Goal: Participate in discussion: Engage in conversation with other users on a specific topic

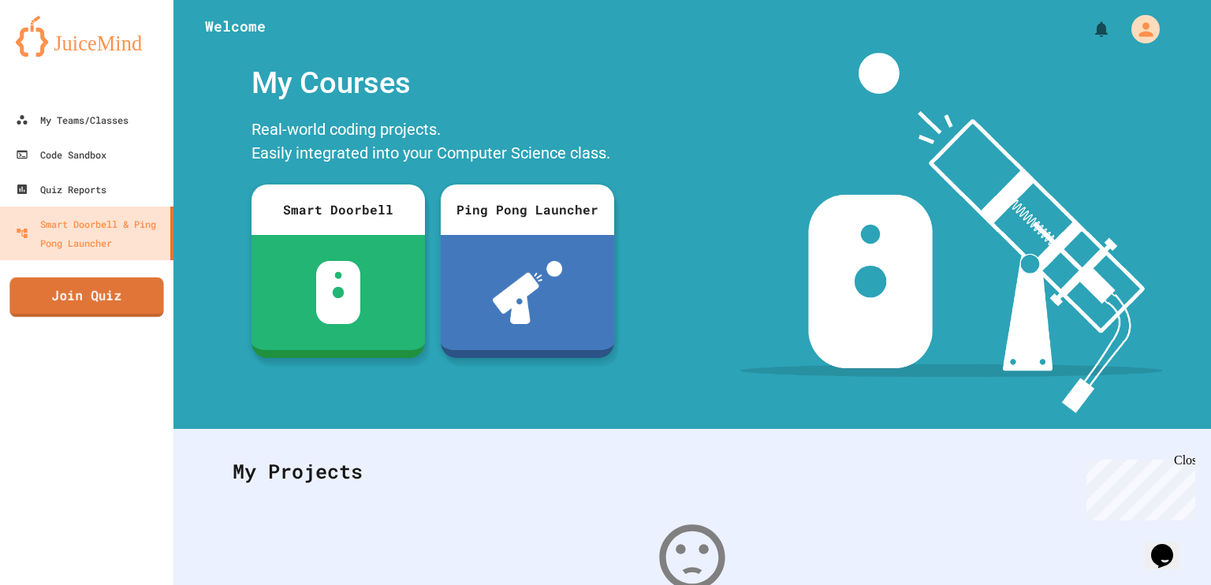
click at [87, 302] on link "Join Quiz" at bounding box center [86, 296] width 154 height 39
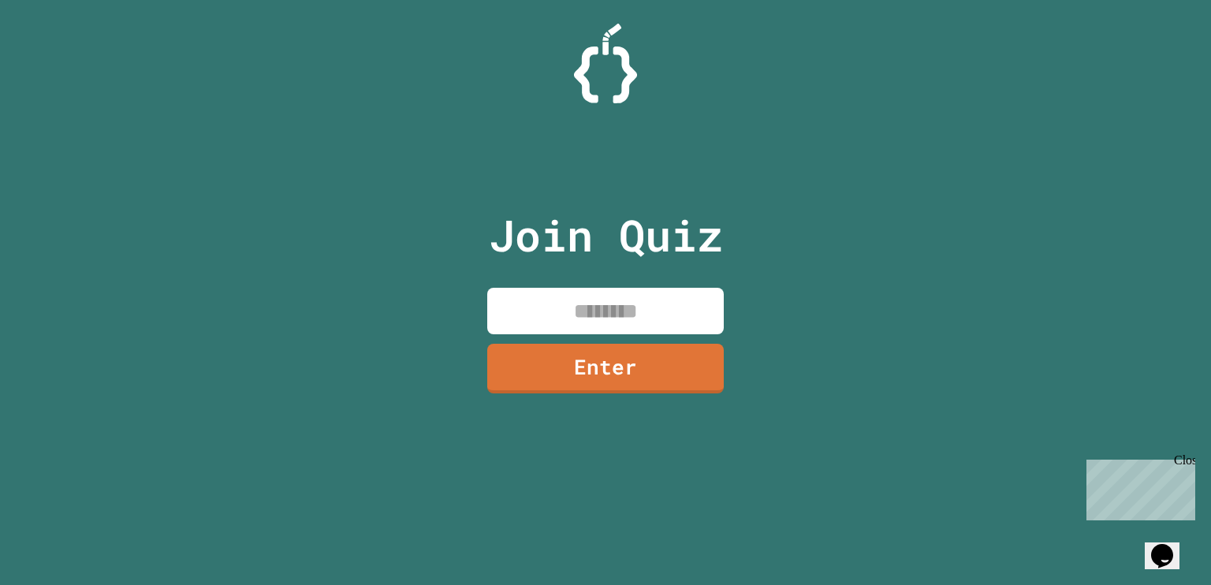
click at [601, 299] on input at bounding box center [605, 311] width 236 height 46
type input "********"
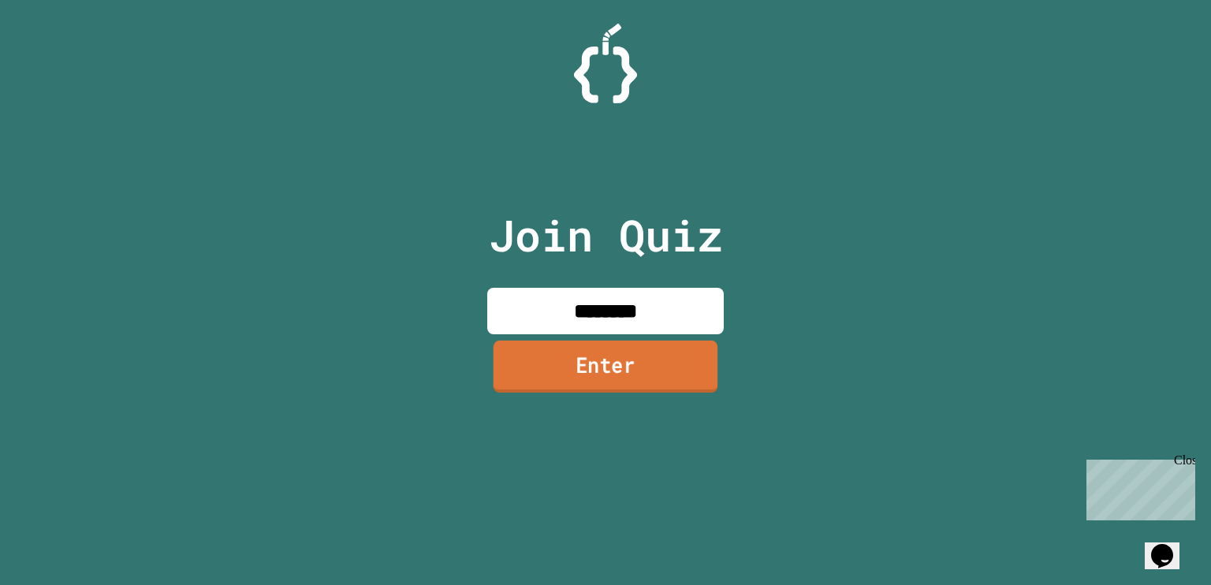
click at [601, 368] on link "Enter" at bounding box center [605, 366] width 225 height 52
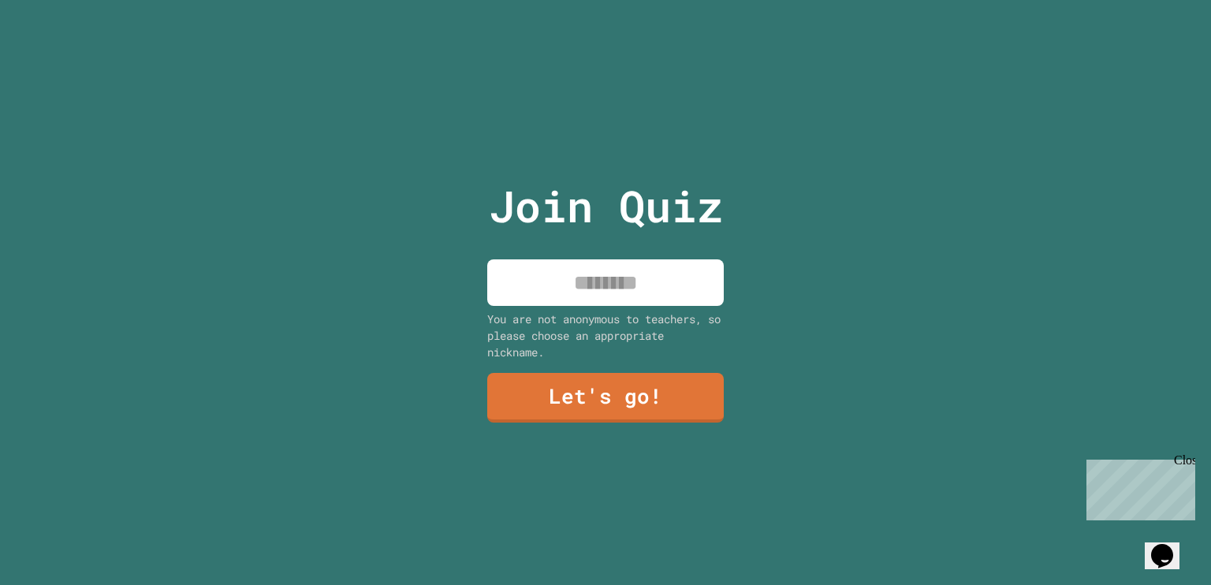
click at [557, 272] on input at bounding box center [605, 282] width 236 height 46
type input "*"
type input "*****"
click at [631, 408] on link "Let's go!" at bounding box center [605, 396] width 240 height 52
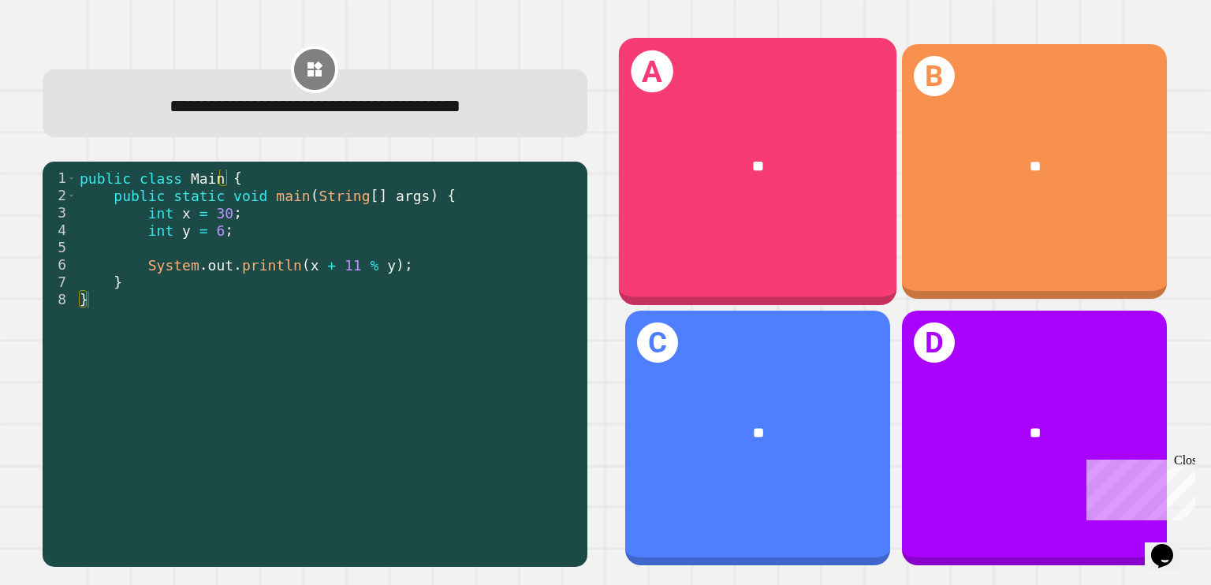
click at [722, 104] on div "A **" at bounding box center [757, 171] width 277 height 267
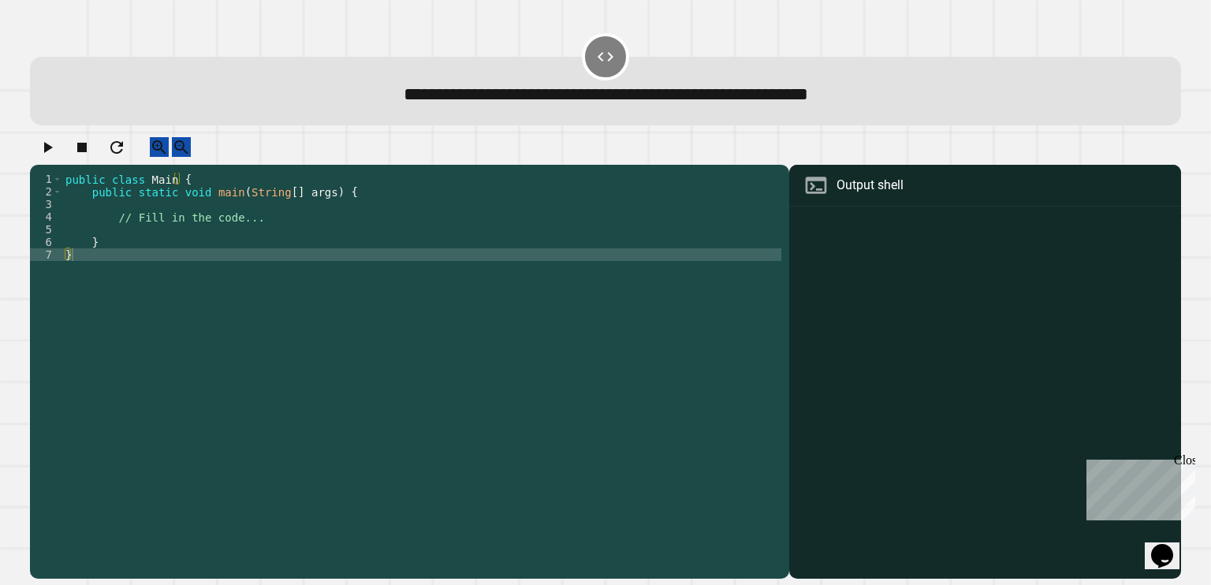
click at [263, 237] on div "public class Main { public static void main ( String [ ] args ) { // Fill in th…" at bounding box center [421, 362] width 719 height 378
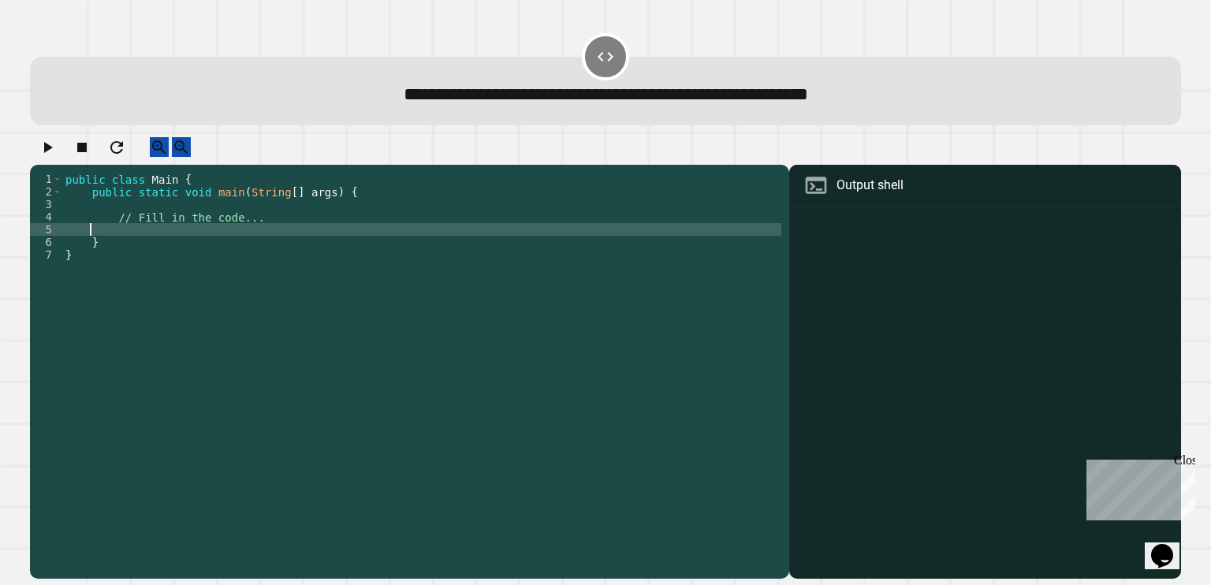
click at [263, 237] on div "public class Main { public static void main ( String [ ] args ) { // Fill in th…" at bounding box center [421, 362] width 719 height 378
click at [262, 235] on div "public class Main { public static void main ( String [ ] args ) { // Fill in th…" at bounding box center [421, 362] width 719 height 378
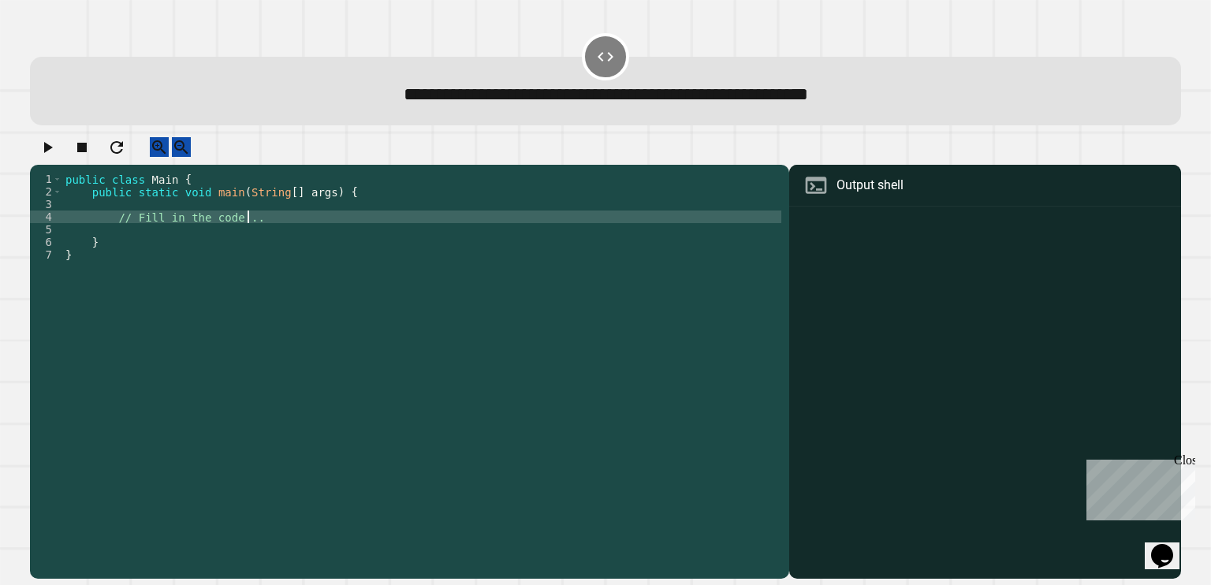
click at [262, 235] on div "public class Main { public static void main ( String [ ] args ) { // Fill in th…" at bounding box center [421, 362] width 719 height 378
click at [262, 235] on div "public class Main { public static void main ( String [ ] args ) { // Fill in th…" at bounding box center [421, 349] width 719 height 353
type textarea "**"
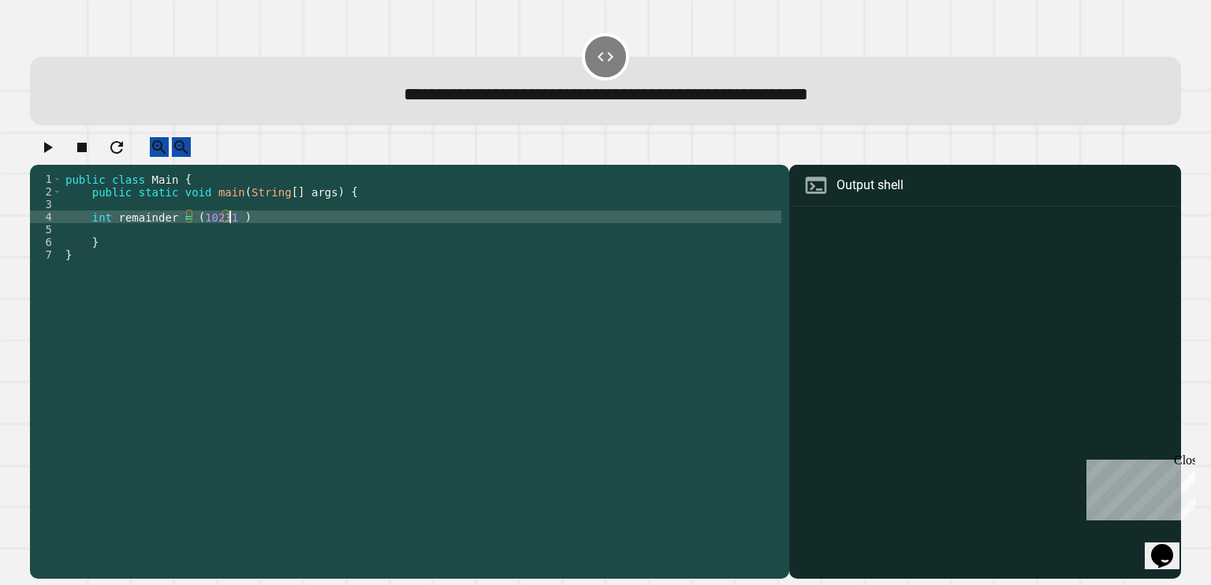
scroll to position [0, 10]
drag, startPoint x: 252, startPoint y: 183, endPoint x: 226, endPoint y: 225, distance: 49.9
click at [226, 225] on div "public class Main { public static void main ( String [ ] args ) { int remainder…" at bounding box center [421, 362] width 719 height 378
click at [277, 307] on div "public class Main { public static void main ( String [ ] args ) { int remainder…" at bounding box center [421, 362] width 719 height 378
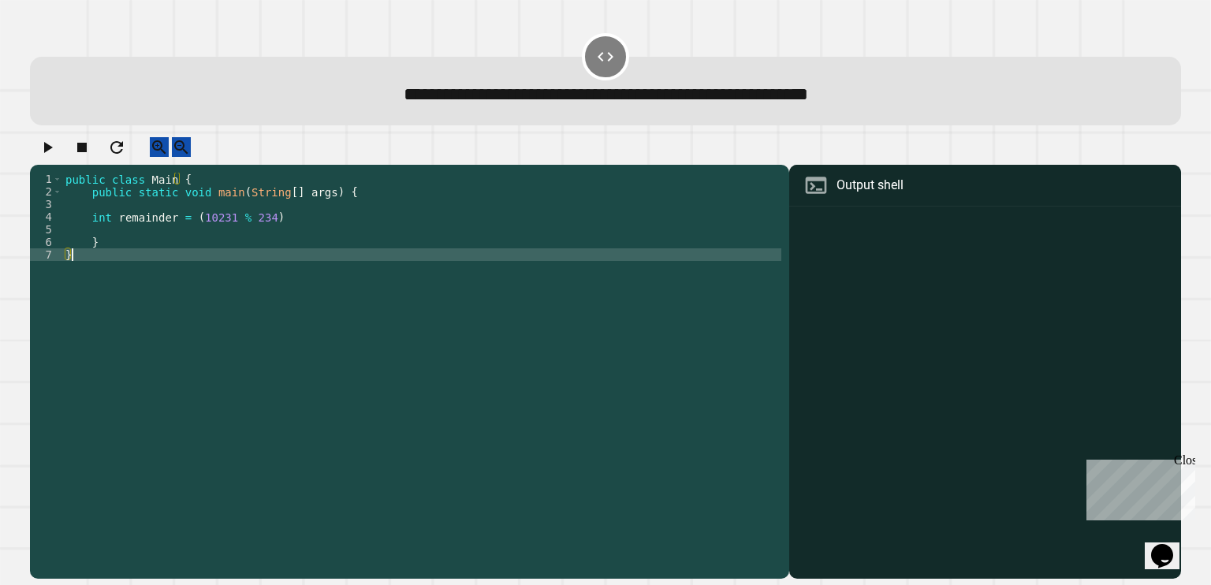
scroll to position [0, 0]
click at [54, 144] on button "button" at bounding box center [47, 147] width 19 height 20
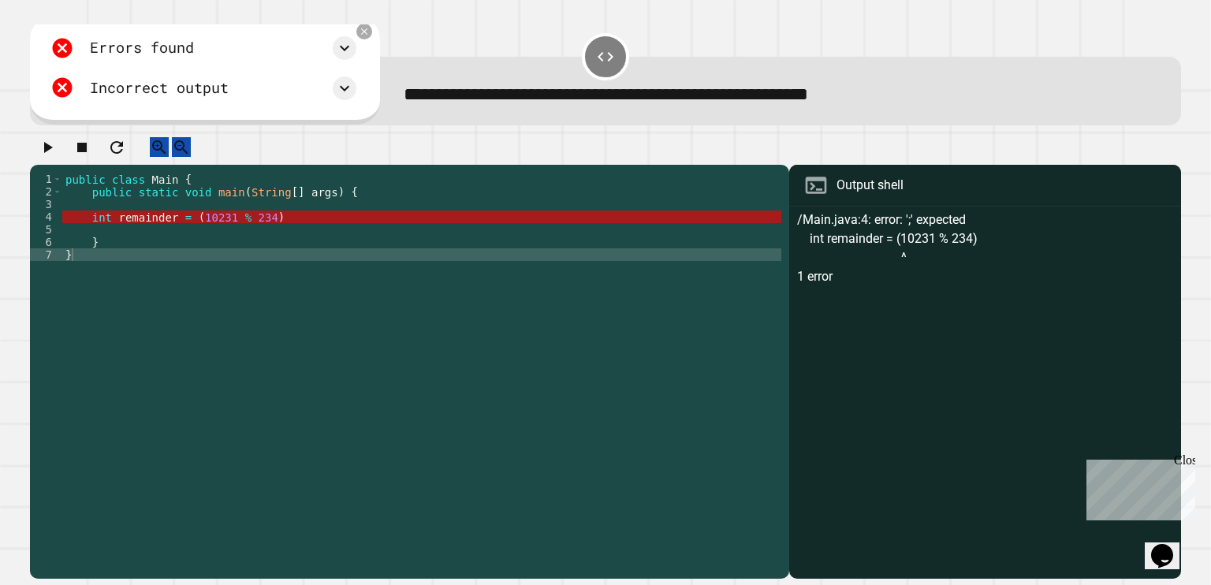
click at [379, 28] on div "Errors found /Main.java:4: error: ';' expected int remainder = (10231 % 234) ^ …" at bounding box center [204, 70] width 349 height 109
click at [370, 32] on icon at bounding box center [363, 31] width 13 height 13
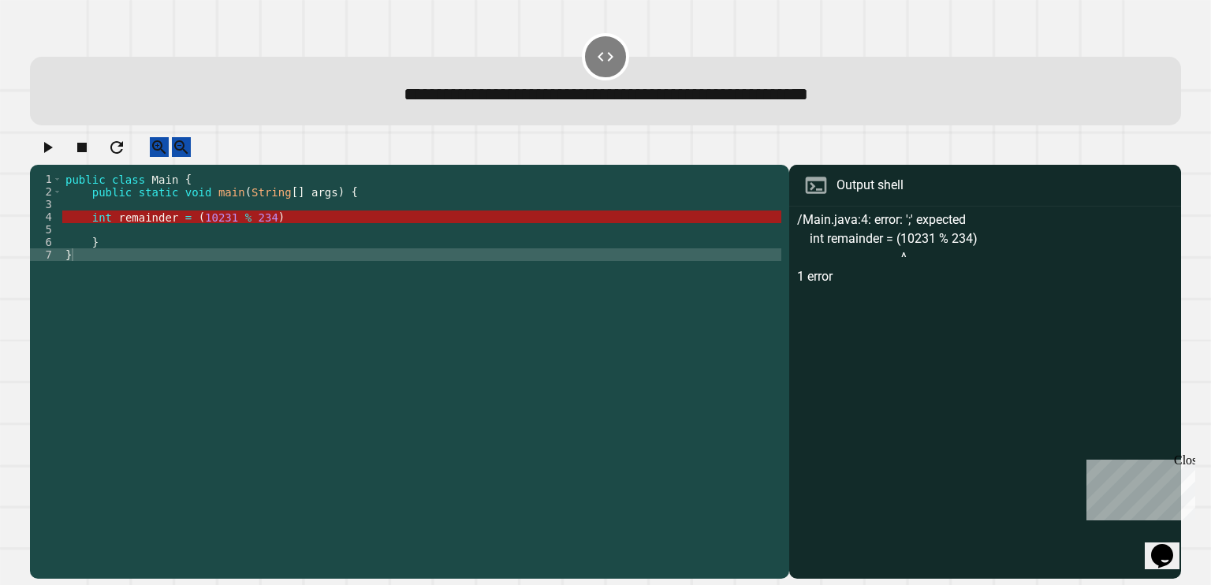
click at [259, 228] on div "public class Main { public static void main ( String [ ] args ) { int remainder…" at bounding box center [421, 362] width 719 height 378
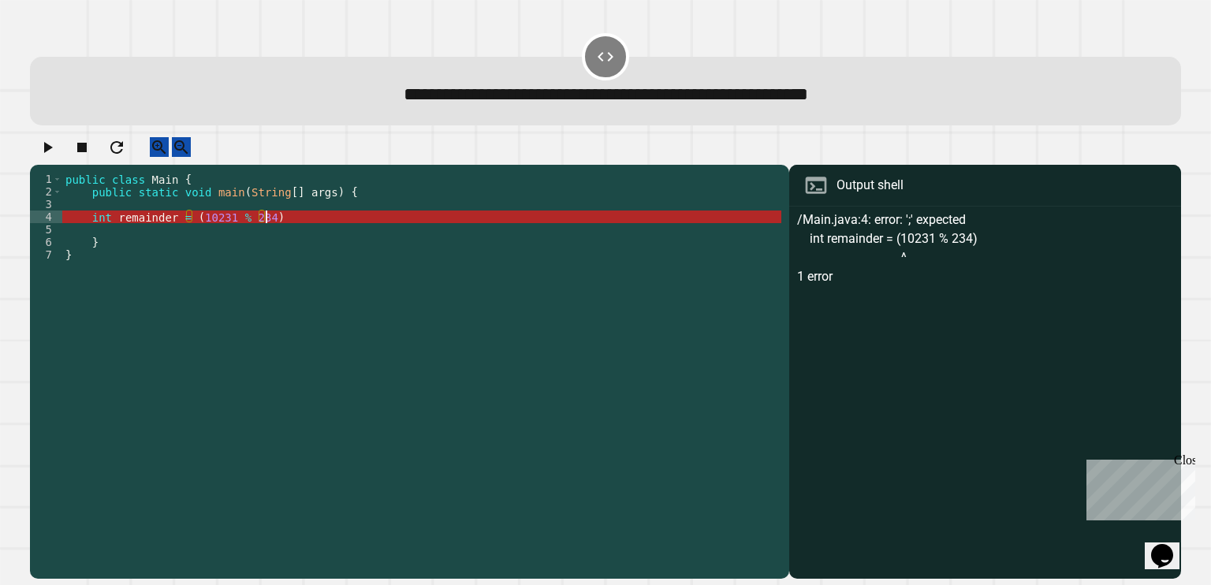
click at [279, 229] on div "public class Main { public static void main ( String [ ] args ) { int remainder…" at bounding box center [421, 362] width 719 height 378
type textarea "**********"
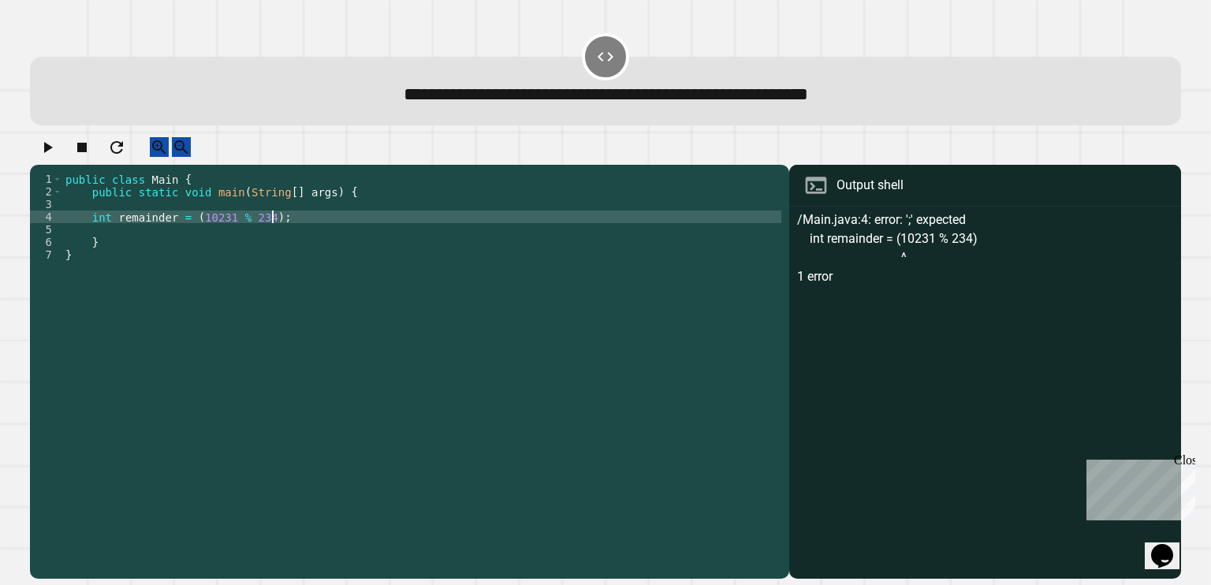
type textarea "*"
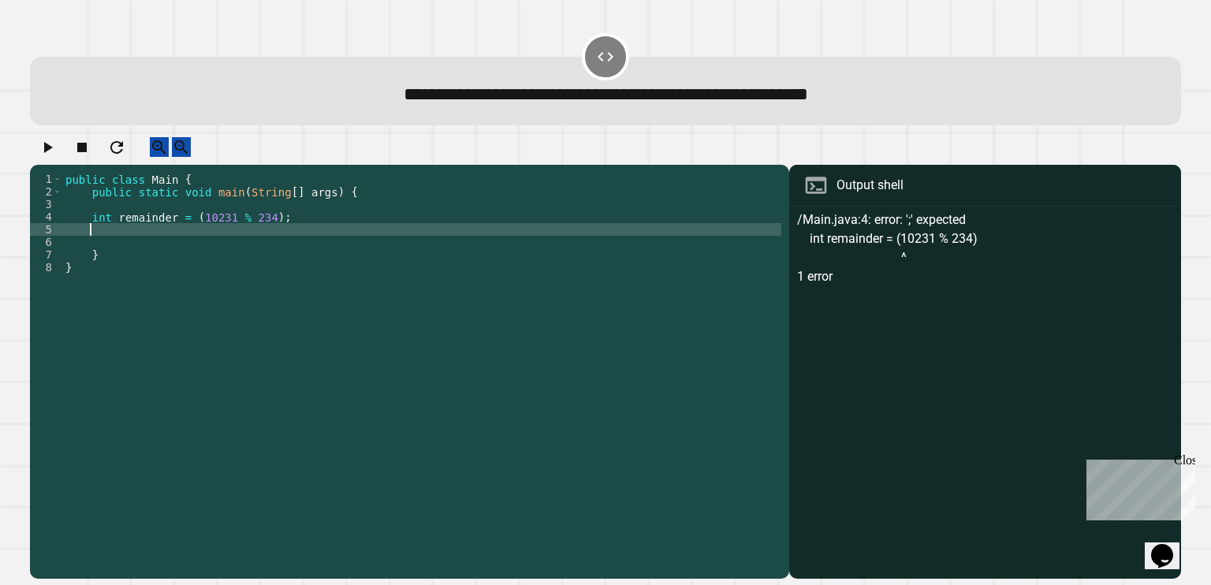
type textarea "*"
type textarea "******"
type textarea "*"
type textarea "**********"
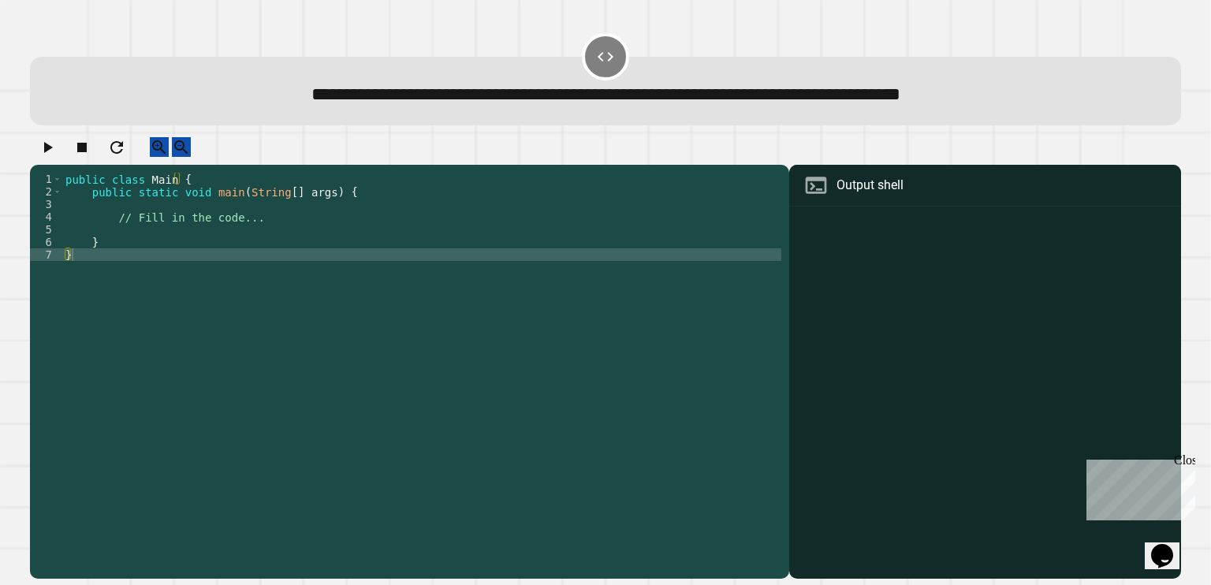
click at [252, 235] on div "public class Main { public static void main ( String [ ] args ) { // Fill in th…" at bounding box center [421, 362] width 719 height 378
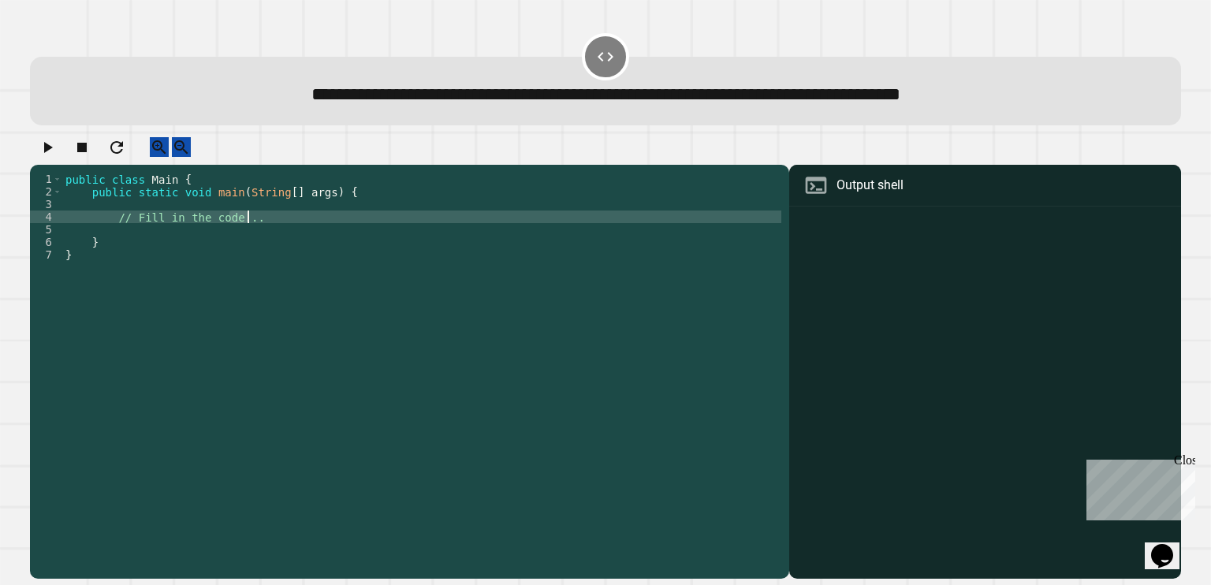
click at [252, 235] on div "public class Main { public static void main ( String [ ] args ) { // Fill in th…" at bounding box center [421, 362] width 719 height 378
click at [252, 235] on div "public class Main { public static void main ( String [ ] args ) { // Fill in th…" at bounding box center [421, 349] width 719 height 353
click at [252, 235] on div "public class Main { public static void main ( String [ ] args ) { // Fill in th…" at bounding box center [421, 362] width 719 height 378
click at [252, 235] on div "public class Main { public static void main ( String [ ] args ) { // Fill in th…" at bounding box center [421, 349] width 719 height 353
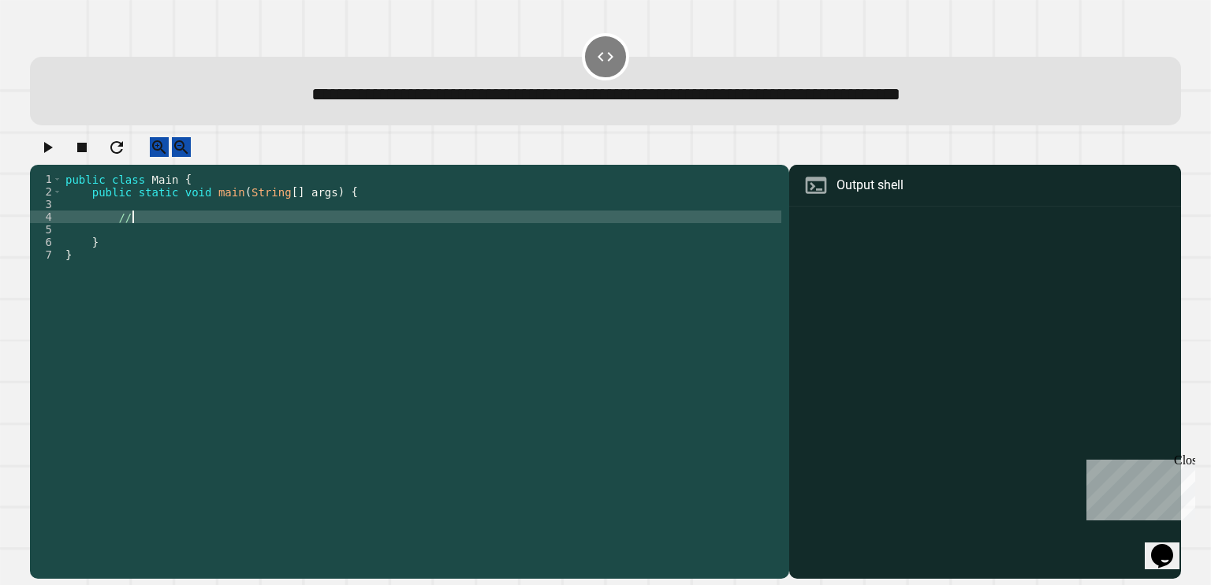
type textarea "**"
click at [221, 229] on div "public class Main { public static void main ( String [ ] args ) { System . out …" at bounding box center [421, 362] width 719 height 378
click at [334, 232] on div "public class Main { public static void main ( String [ ] args ) { System . out …" at bounding box center [421, 362] width 719 height 378
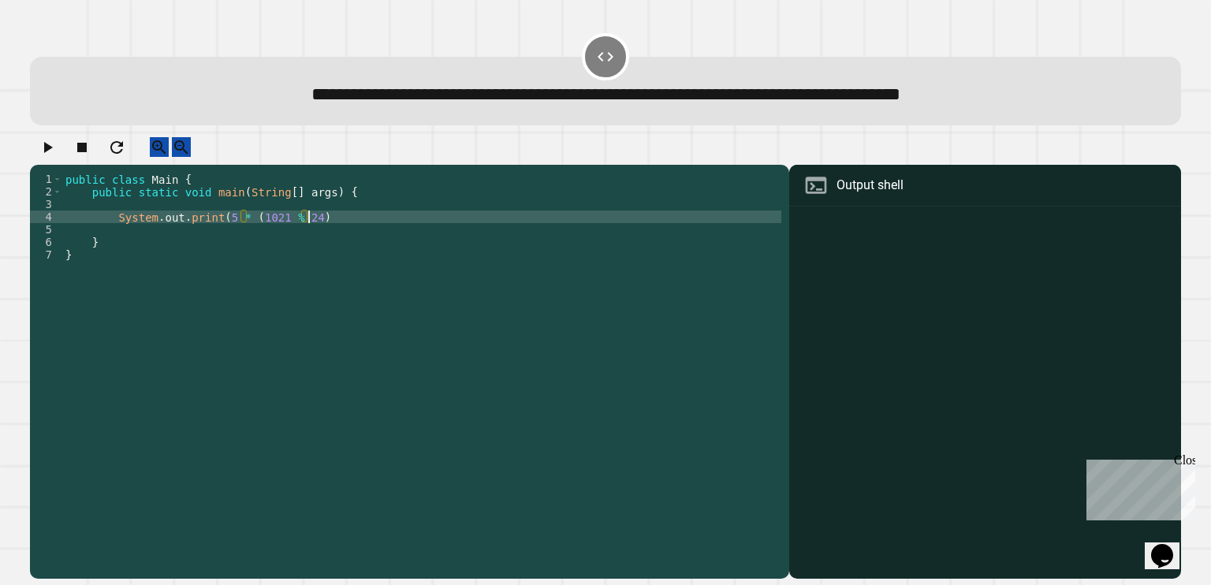
scroll to position [0, 16]
click at [289, 270] on div "public class Main { public static void main ( String [ ] args ) { System . out …" at bounding box center [421, 362] width 719 height 378
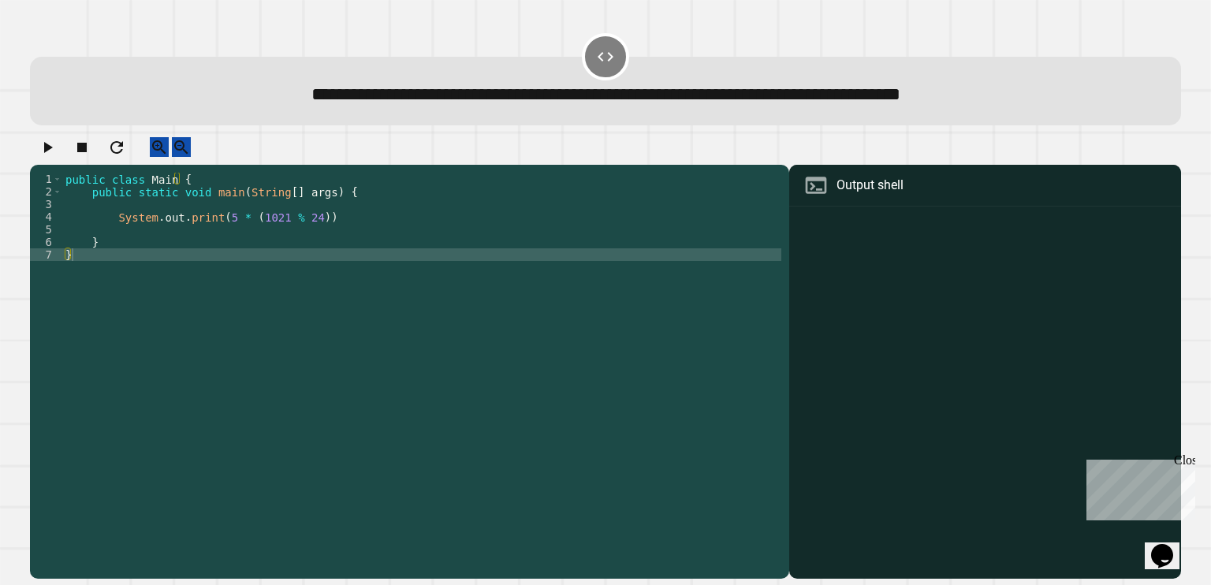
click at [55, 148] on icon "button" at bounding box center [47, 147] width 19 height 19
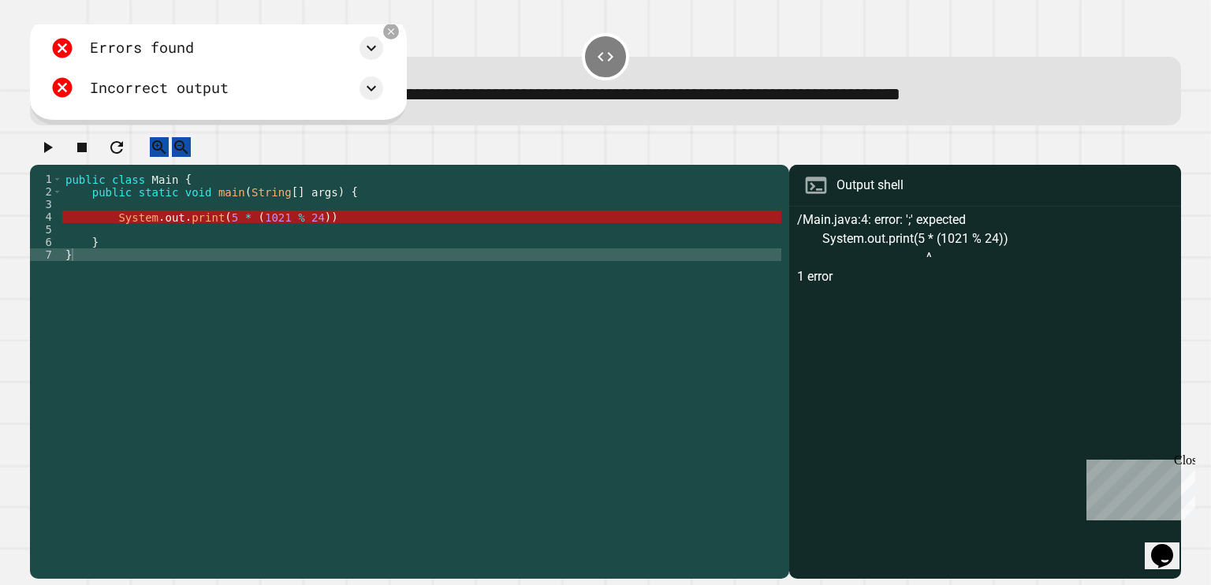
click at [335, 230] on div "public class Main { public static void main ( String [ ] args ) { System . out …" at bounding box center [421, 362] width 719 height 378
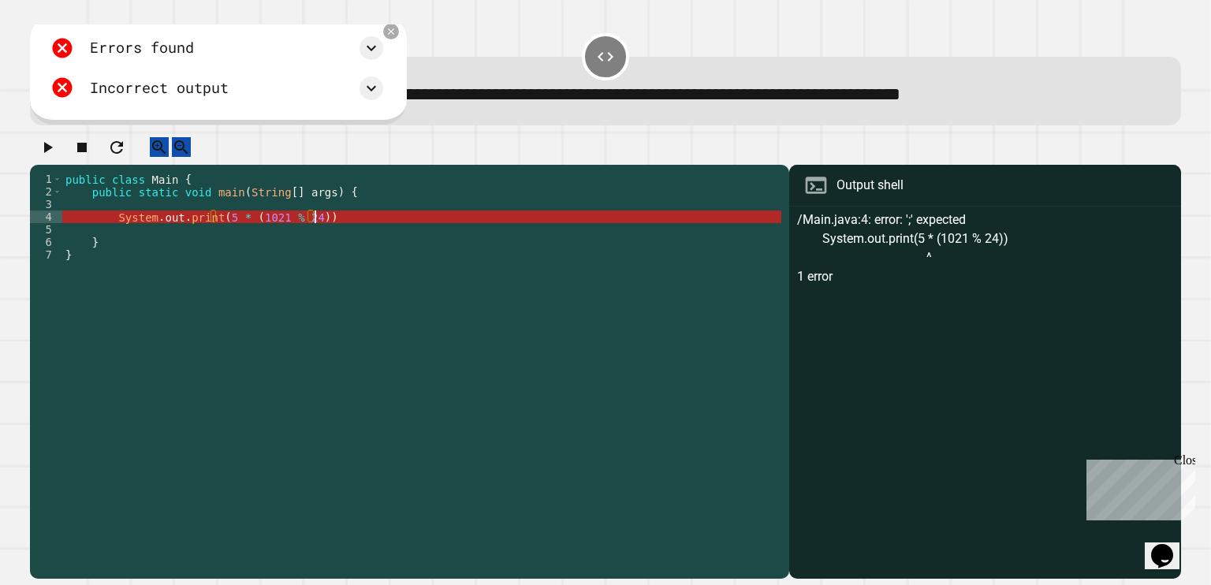
type textarea "**********"
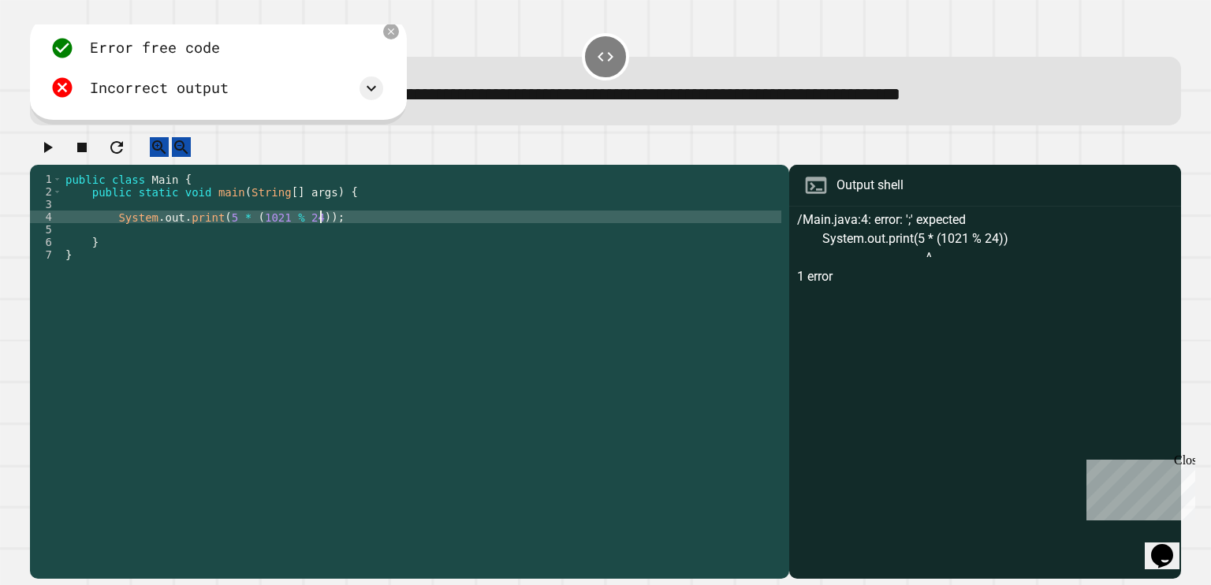
scroll to position [0, 17]
click at [298, 248] on div "public class Main { public static void main ( String [ ] args ) { System . out …" at bounding box center [421, 362] width 719 height 378
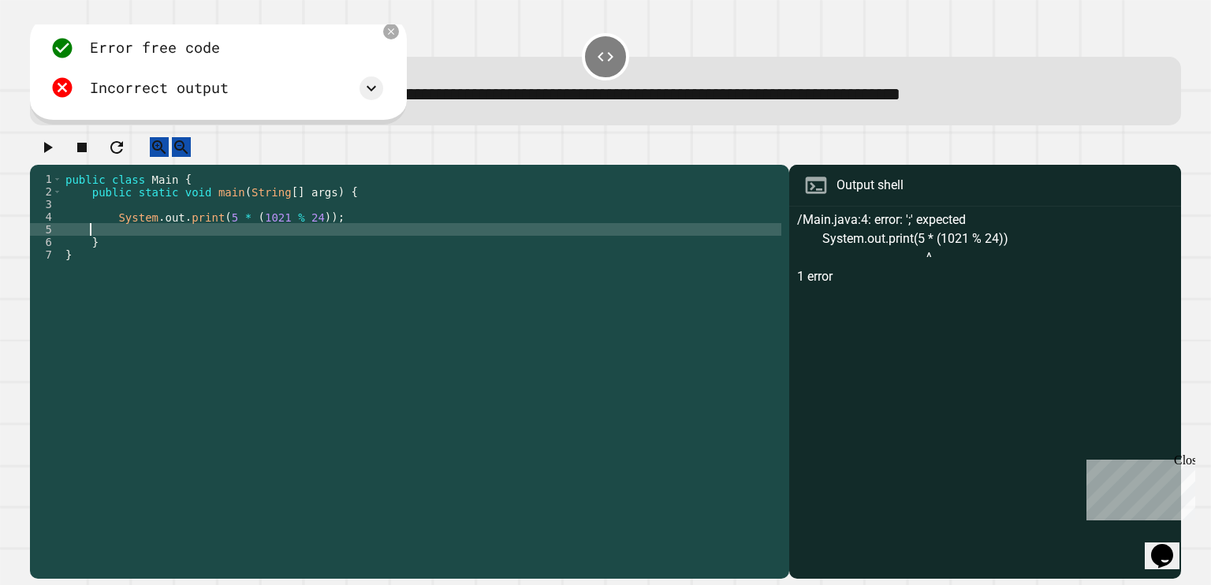
scroll to position [0, 0]
click at [396, 32] on icon at bounding box center [390, 31] width 11 height 11
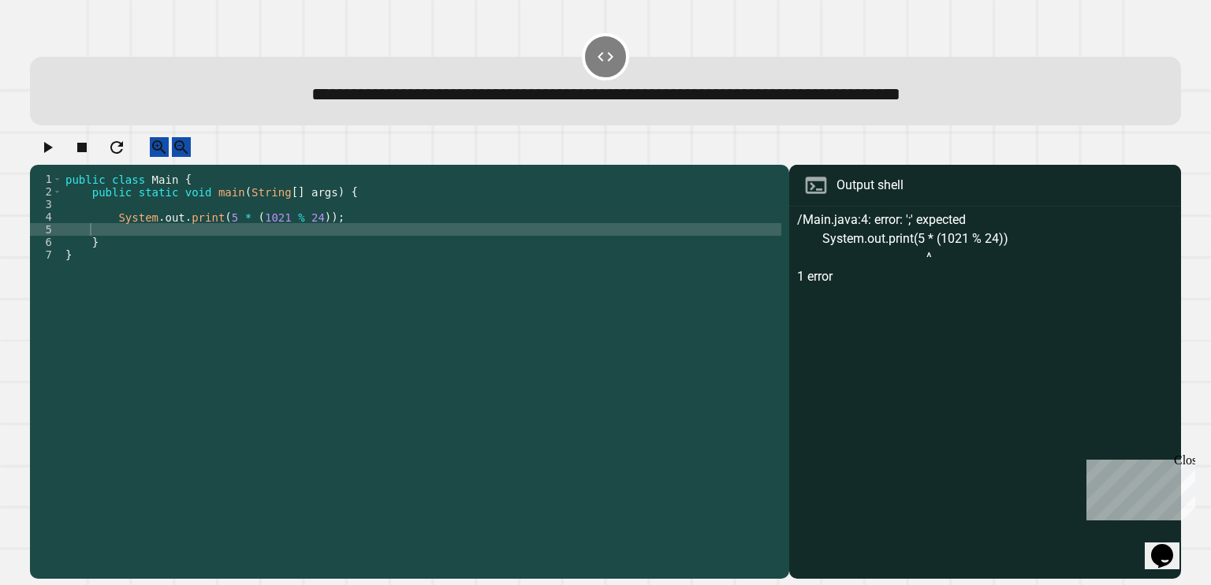
click at [57, 157] on icon "button" at bounding box center [47, 147] width 19 height 19
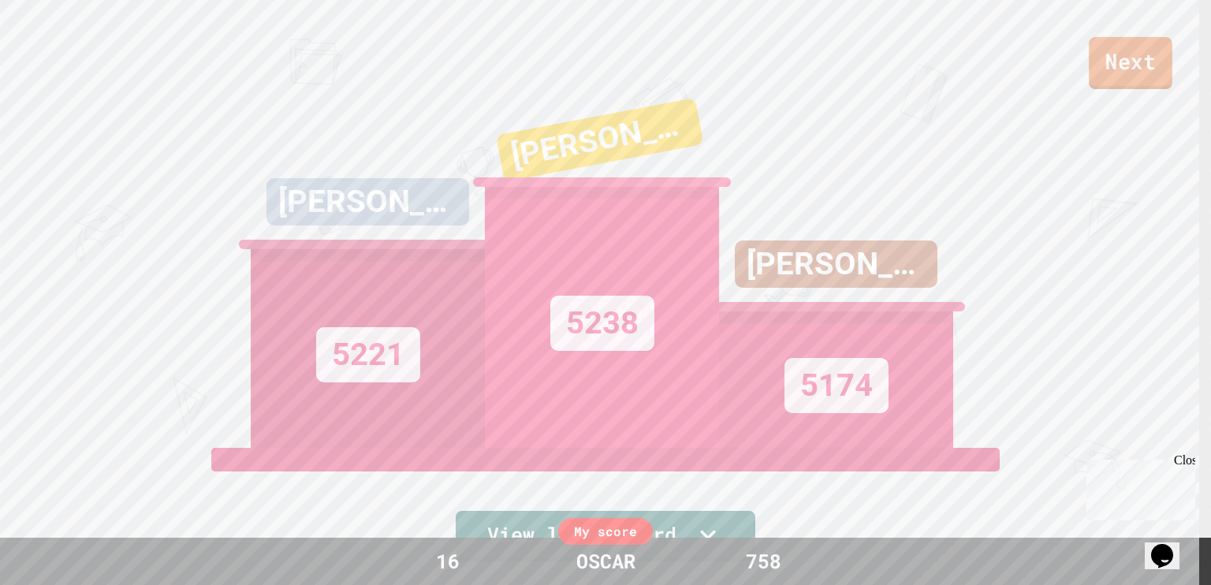
click at [1123, 76] on link "Next" at bounding box center [1130, 63] width 84 height 52
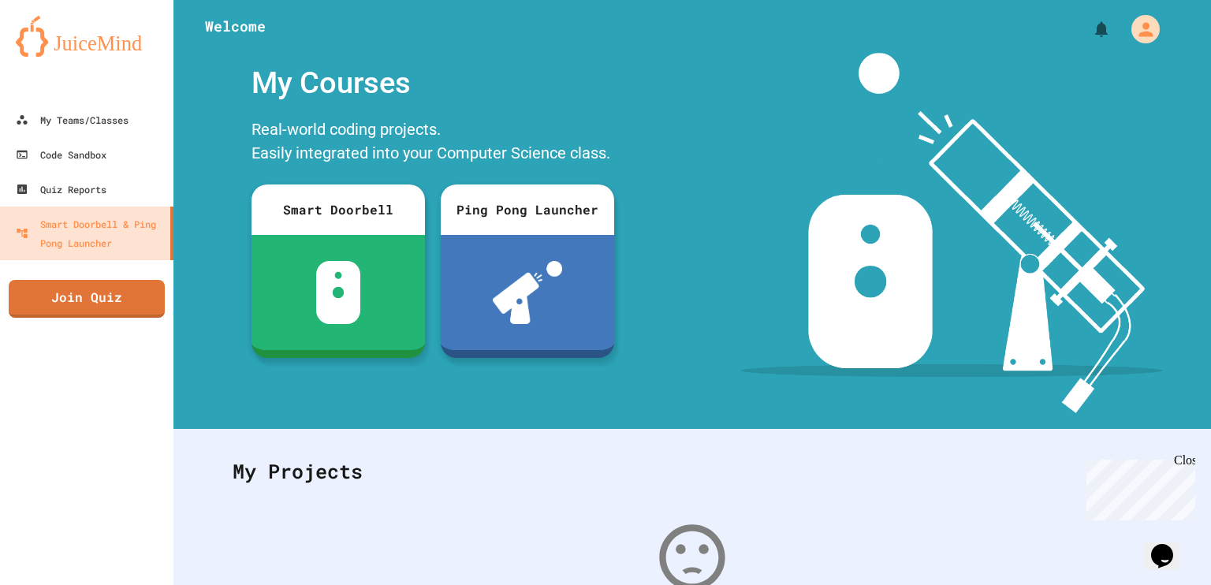
click at [126, 287] on link "Join Quiz" at bounding box center [87, 299] width 156 height 38
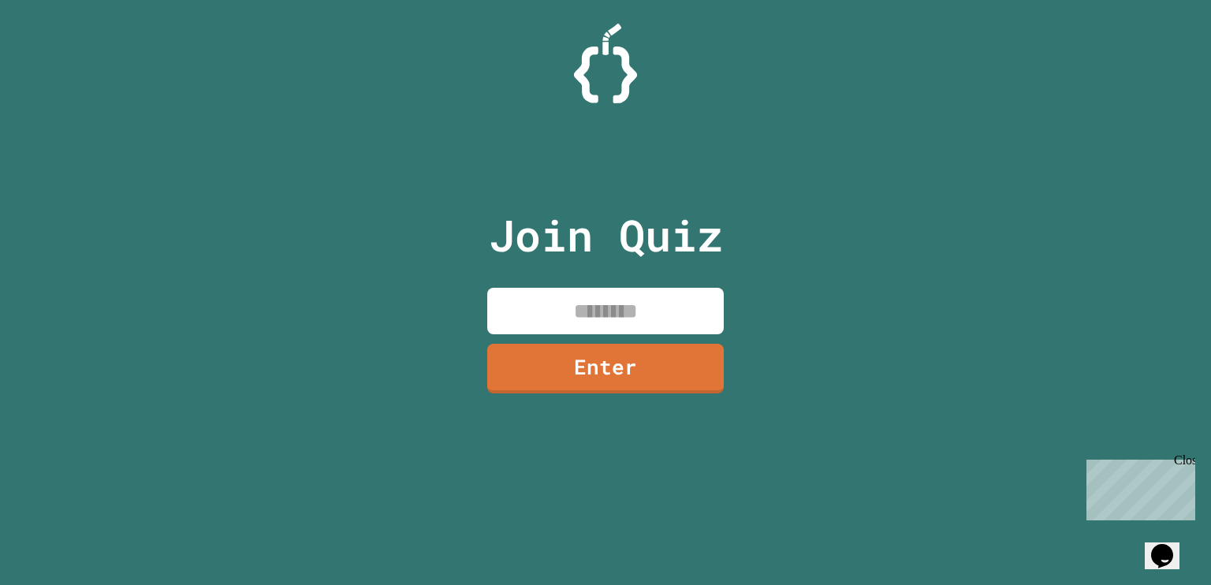
click at [527, 288] on input at bounding box center [605, 311] width 236 height 46
type input "********"
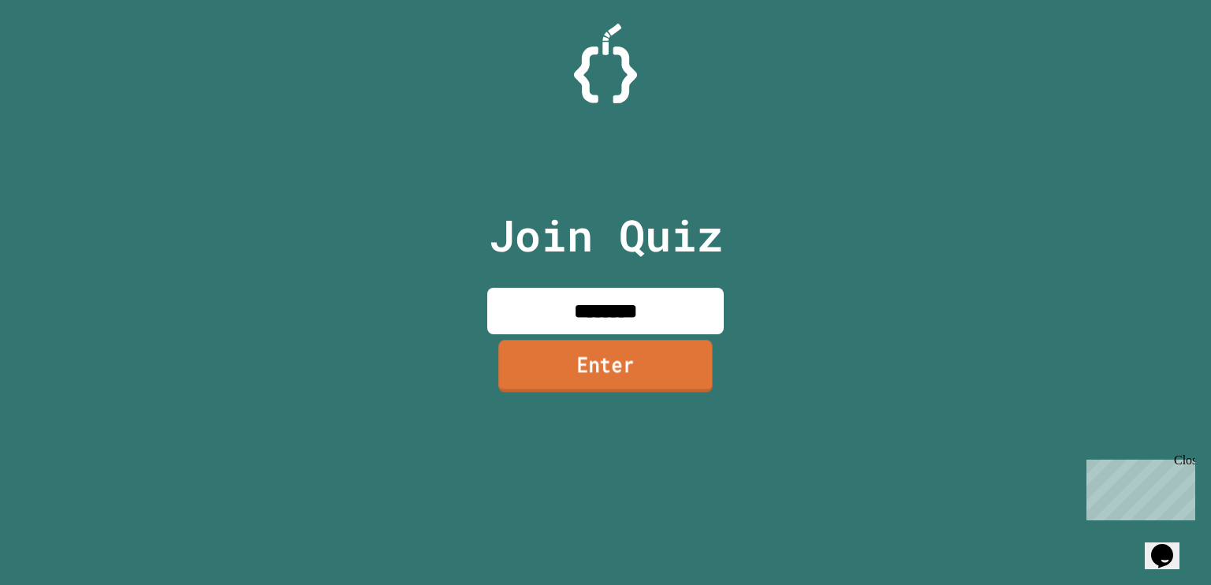
click at [630, 364] on link "Enter" at bounding box center [605, 366] width 214 height 52
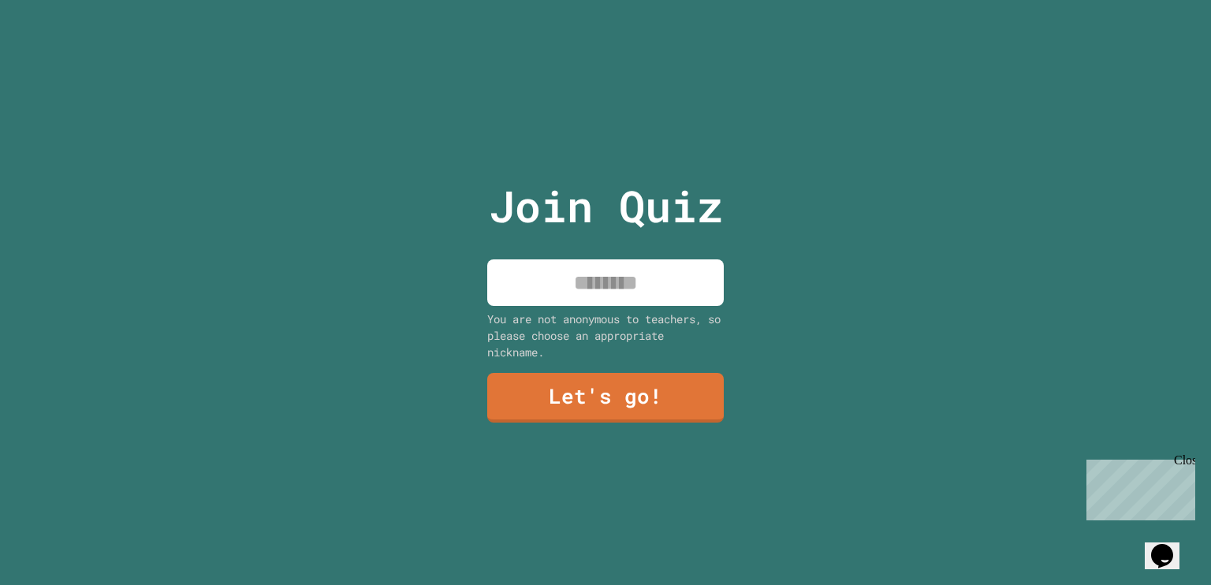
click at [616, 265] on input at bounding box center [605, 282] width 236 height 46
type input "*****"
click at [606, 370] on link "Let's go!" at bounding box center [605, 396] width 229 height 52
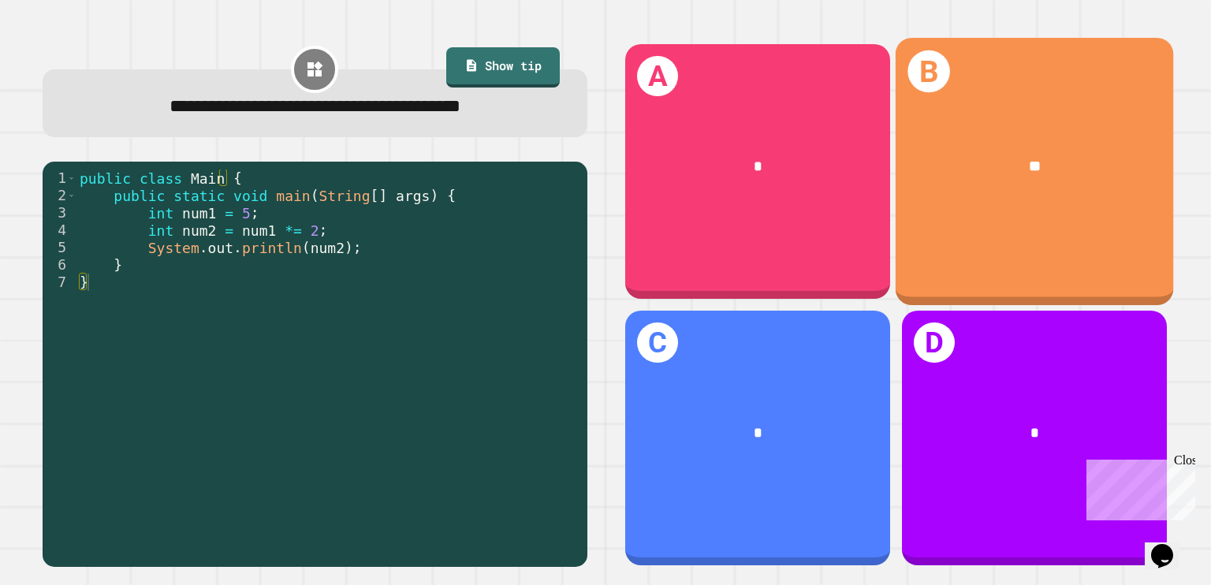
click at [911, 211] on div "B **" at bounding box center [1033, 171] width 277 height 267
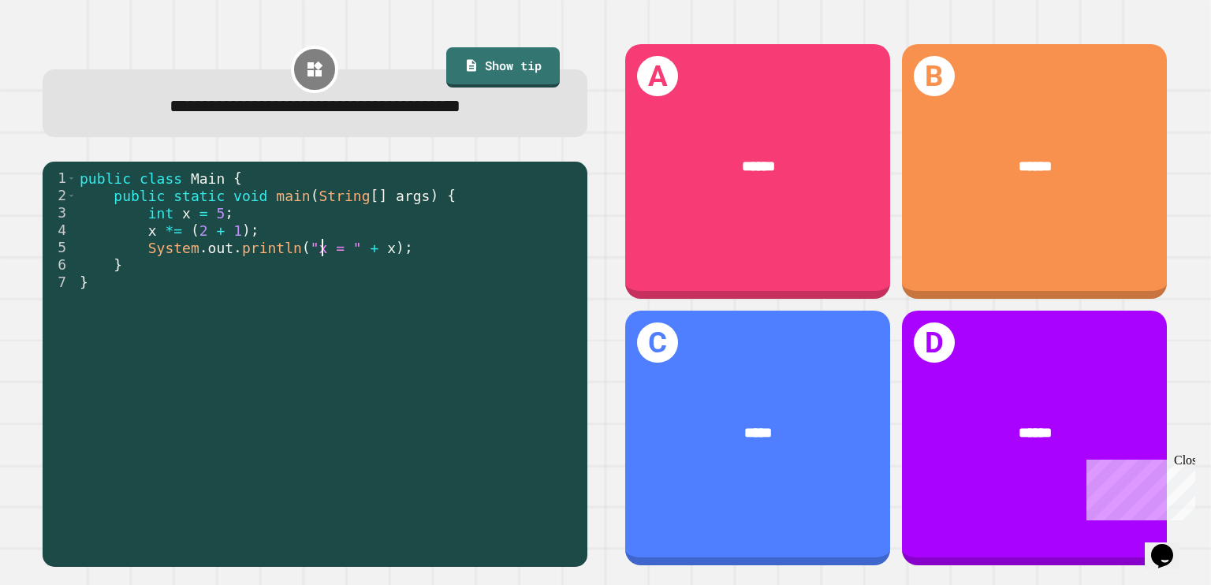
click at [322, 250] on div "public class Main { public static void main ( String [ ] args ) { int x = 5 ; x…" at bounding box center [327, 359] width 503 height 381
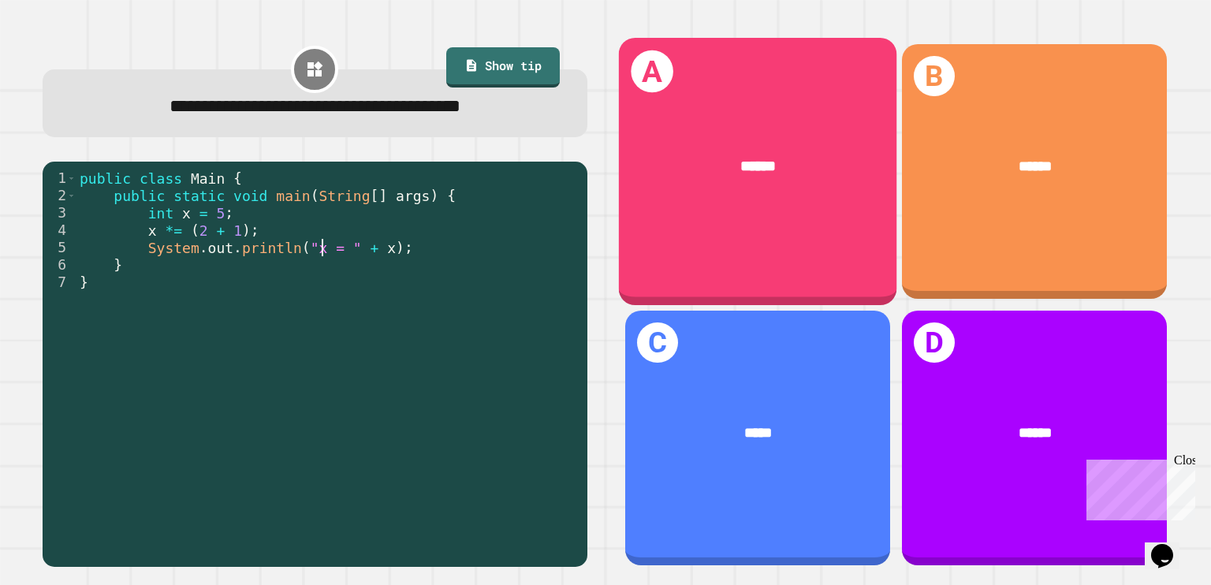
click at [752, 246] on div "A ******" at bounding box center [757, 171] width 277 height 267
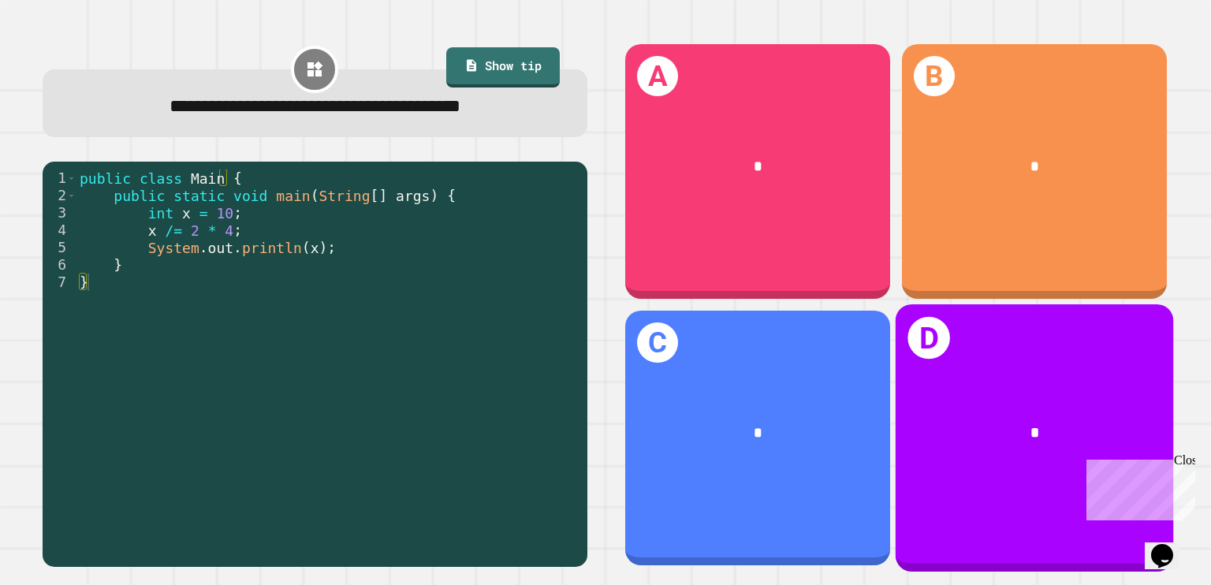
click at [1013, 344] on div "D *" at bounding box center [1033, 437] width 277 height 267
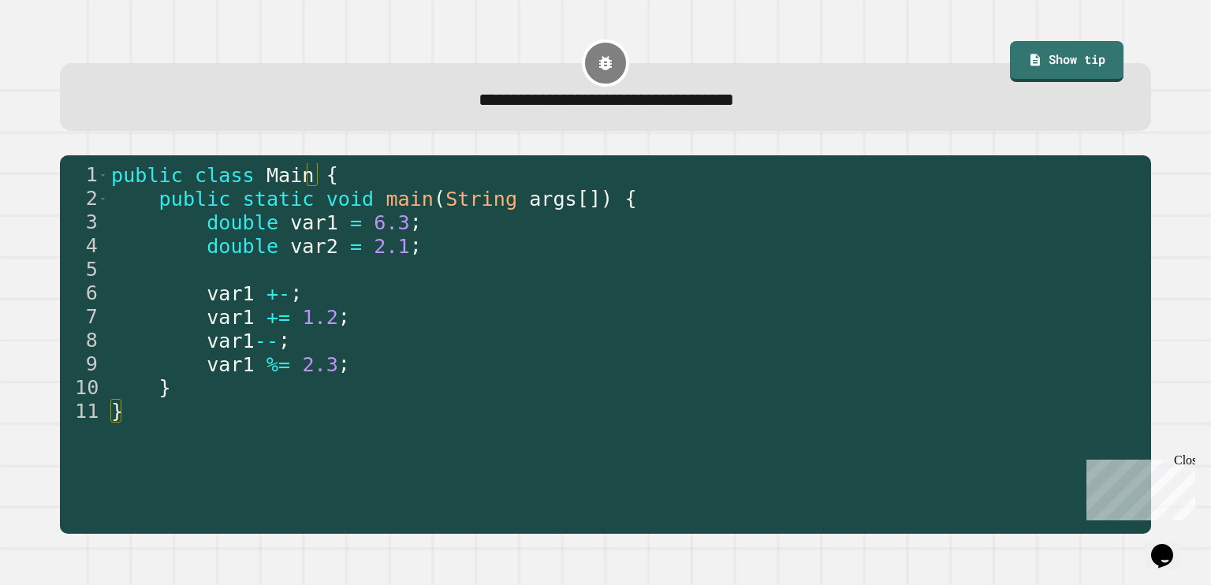
click at [0, 202] on div "**********" at bounding box center [605, 292] width 1211 height 585
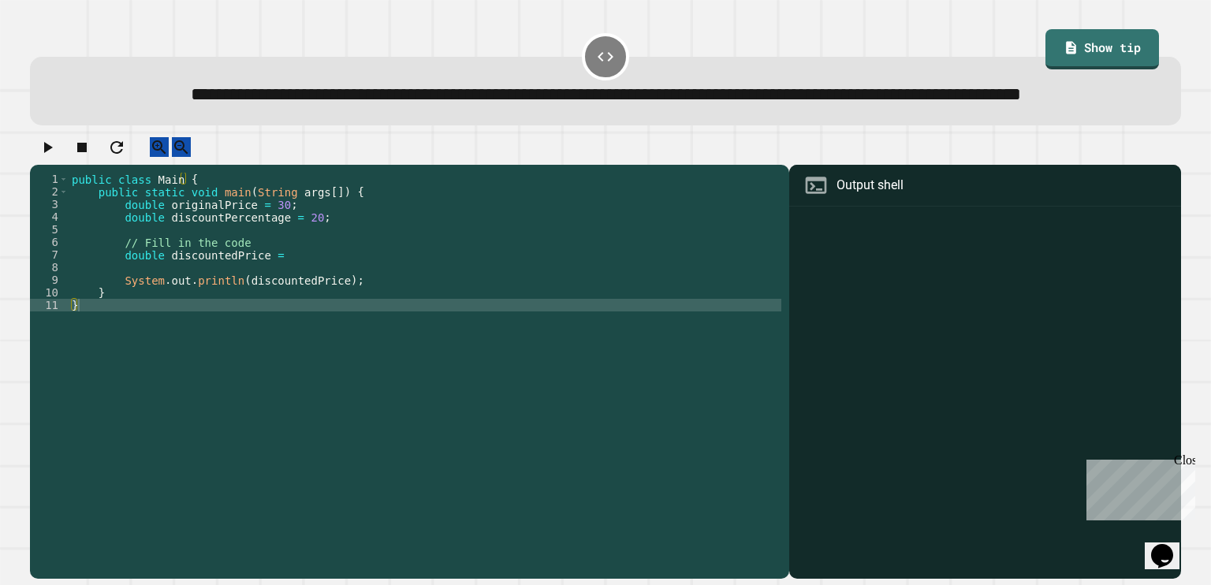
click at [262, 286] on div "public class Main { public static void main ( String args [ ]) { double origina…" at bounding box center [425, 343] width 712 height 340
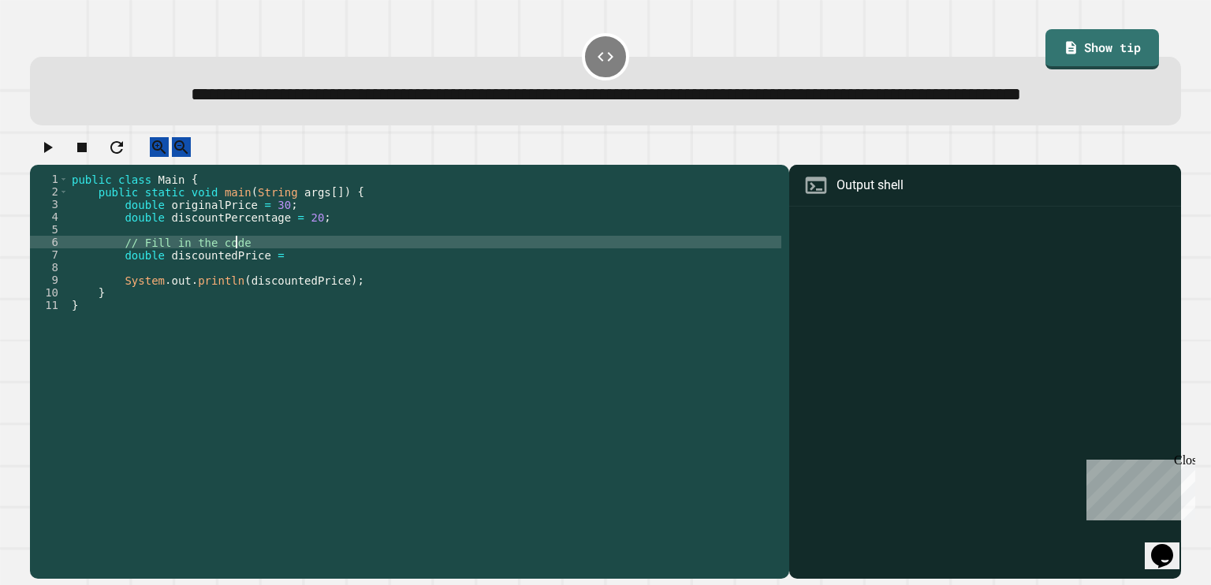
click at [290, 299] on div "public class Main { public static void main ( String args [ ]) { double origina…" at bounding box center [425, 343] width 712 height 340
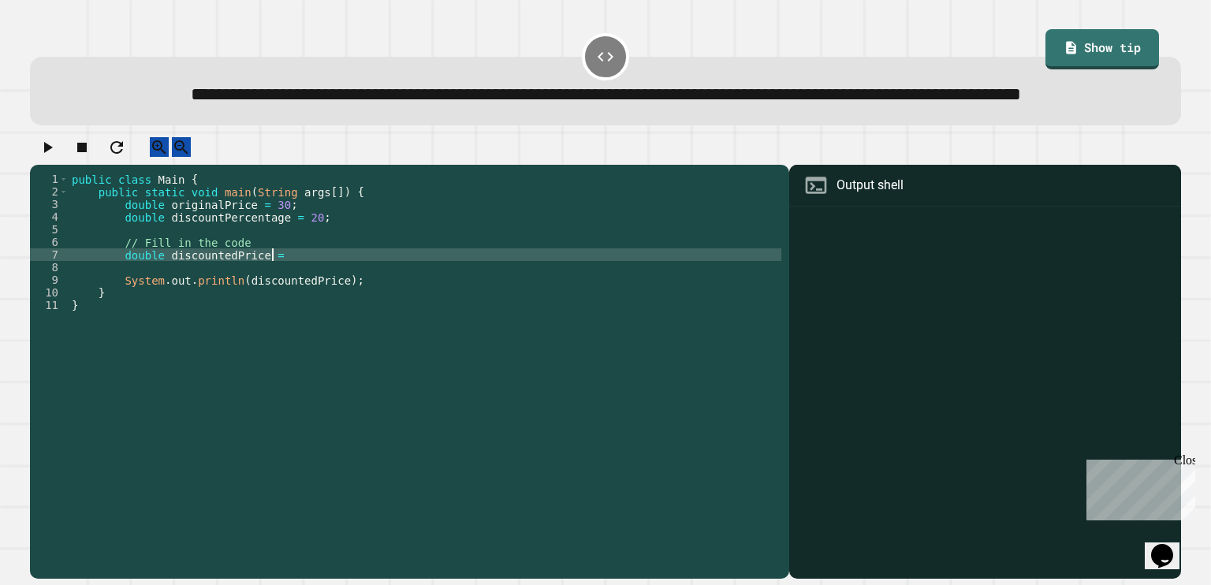
click at [252, 278] on div "public class Main { public static void main ( String args [ ]) { double origina…" at bounding box center [425, 343] width 712 height 340
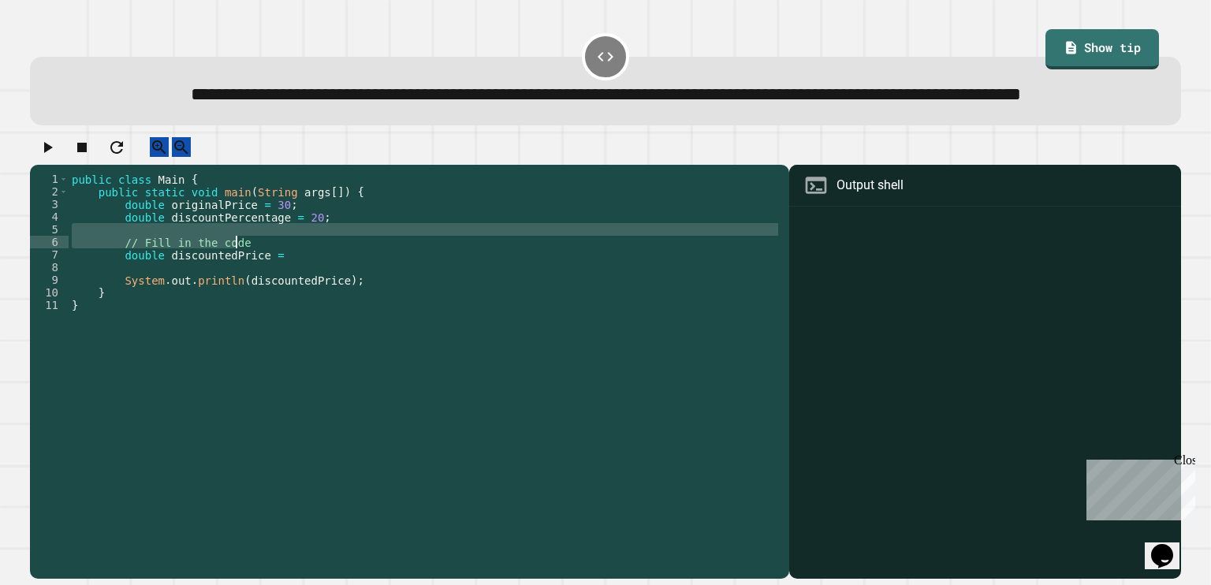
click at [252, 286] on div "public class Main { public static void main ( String args [ ]) { double origina…" at bounding box center [425, 343] width 712 height 340
click at [252, 286] on div "public class Main { public static void main ( String args [ ]) { double origina…" at bounding box center [425, 330] width 712 height 315
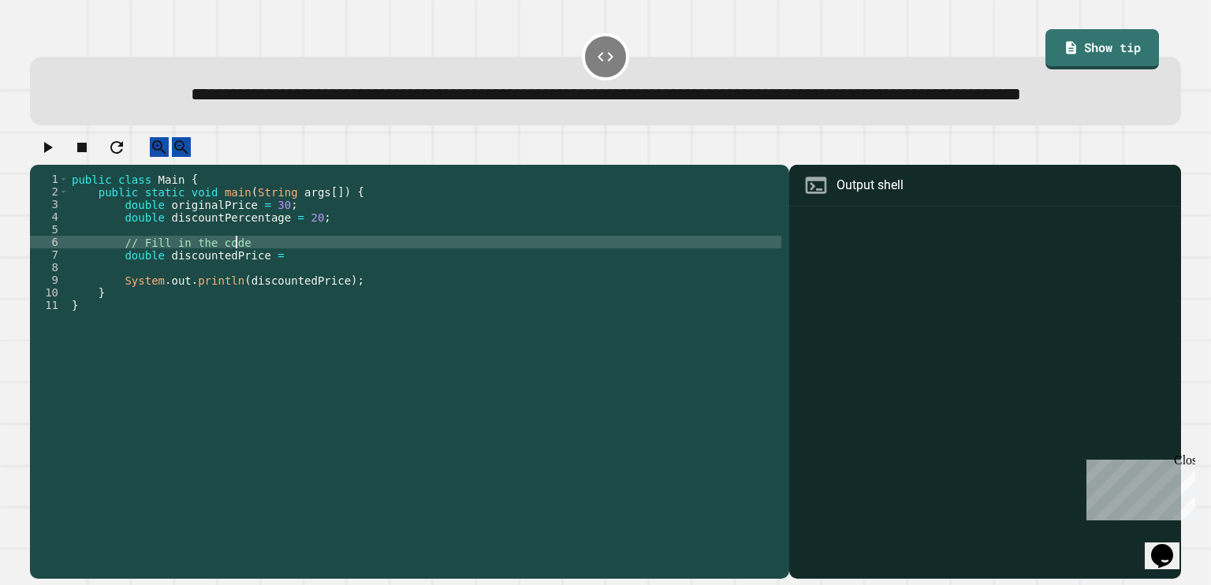
click at [252, 286] on div "public class Main { public static void main ( String args [ ]) { double origina…" at bounding box center [425, 343] width 712 height 340
click at [252, 286] on div "public class Main { public static void main ( String args [ ]) { double origina…" at bounding box center [425, 330] width 712 height 315
click at [252, 286] on div "public class Main { public static void main ( String args [ ]) { double origina…" at bounding box center [425, 343] width 712 height 340
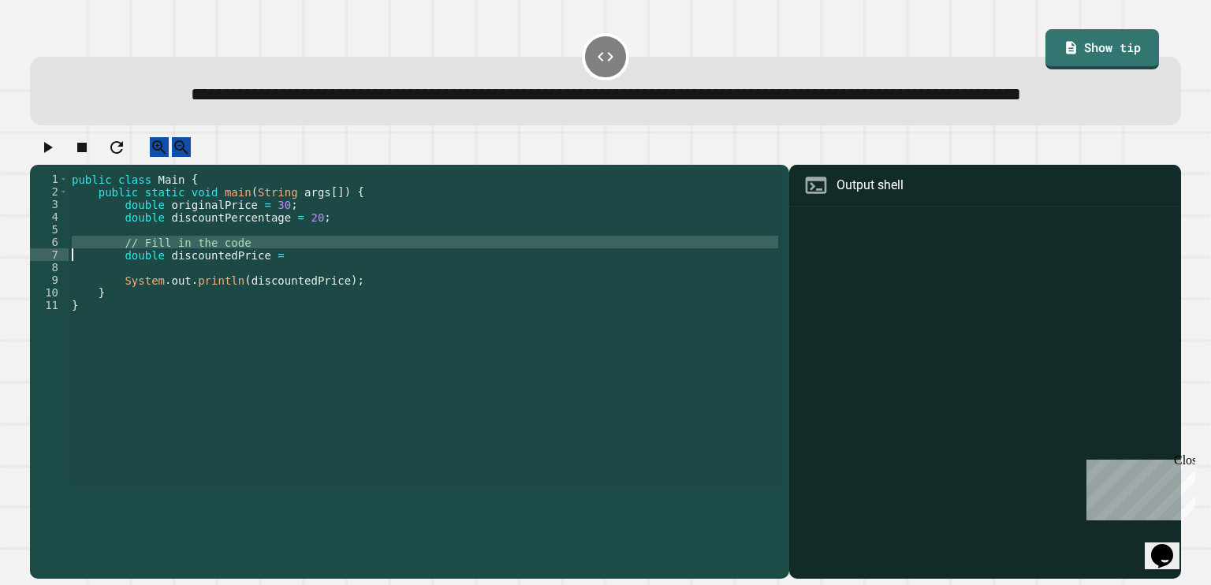
click at [252, 286] on div "public class Main { public static void main ( String args [ ]) { double origina…" at bounding box center [425, 330] width 712 height 315
click at [296, 299] on div "public class Main { public static void main ( String args [ ]) { double origina…" at bounding box center [425, 343] width 712 height 340
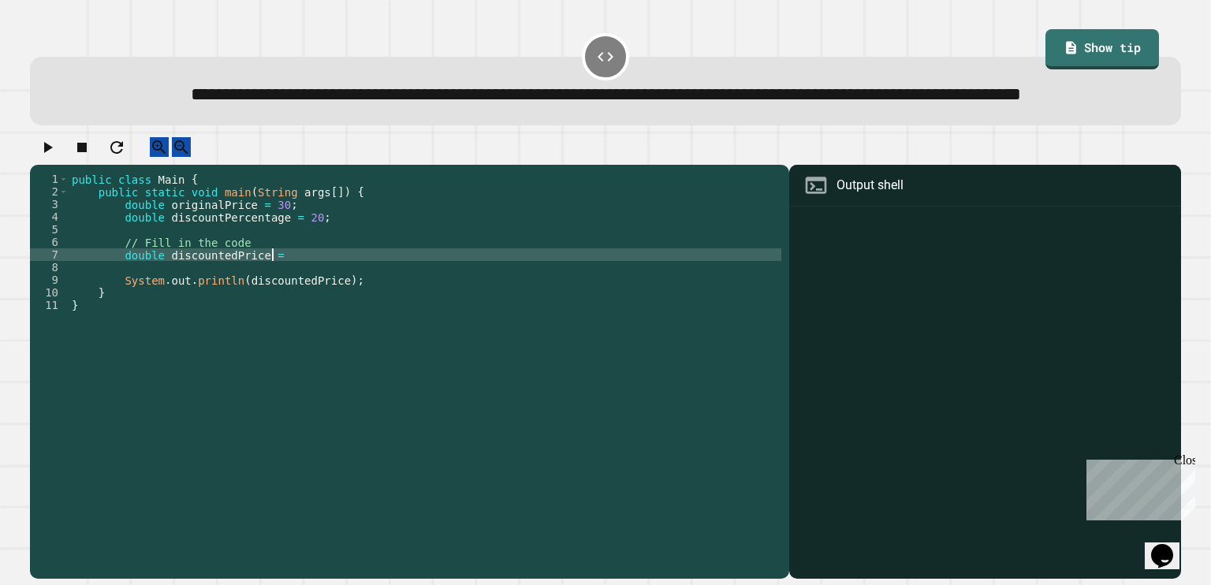
click at [296, 283] on div "public class Main { public static void main ( String args [ ]) { double origina…" at bounding box center [425, 343] width 712 height 340
click at [340, 303] on div "public class Main { public static void main ( String args [ ]) { double origina…" at bounding box center [425, 343] width 712 height 340
type textarea "**********"
click at [56, 157] on icon "button" at bounding box center [47, 147] width 19 height 19
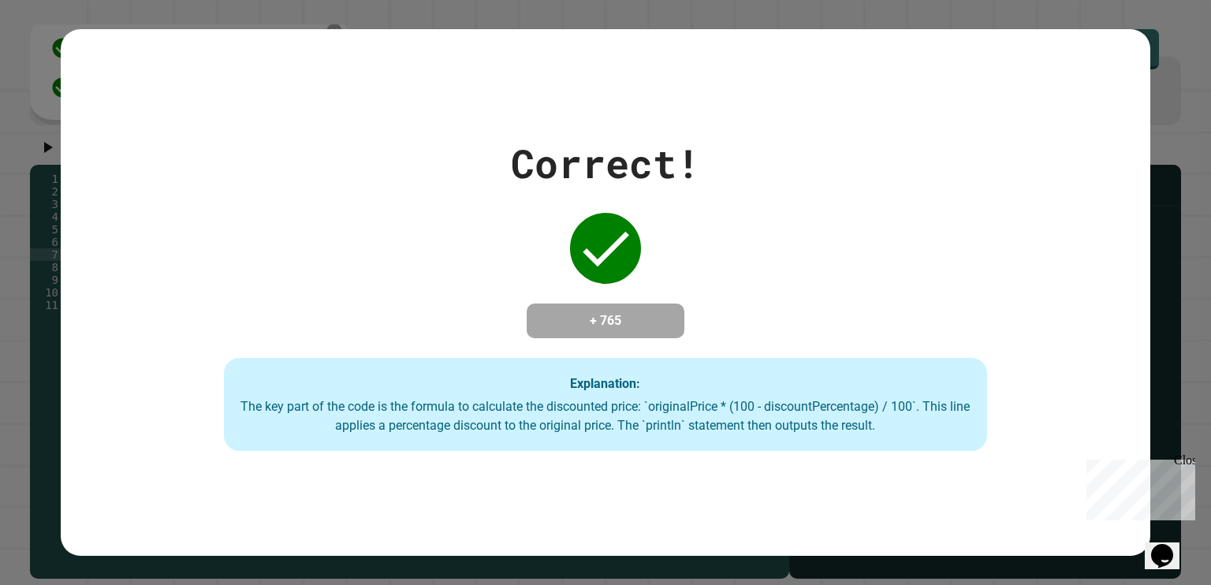
click at [99, 457] on div "Correct! + 765 Explanation: The key part of the code is the formula to calculat…" at bounding box center [605, 292] width 1089 height 526
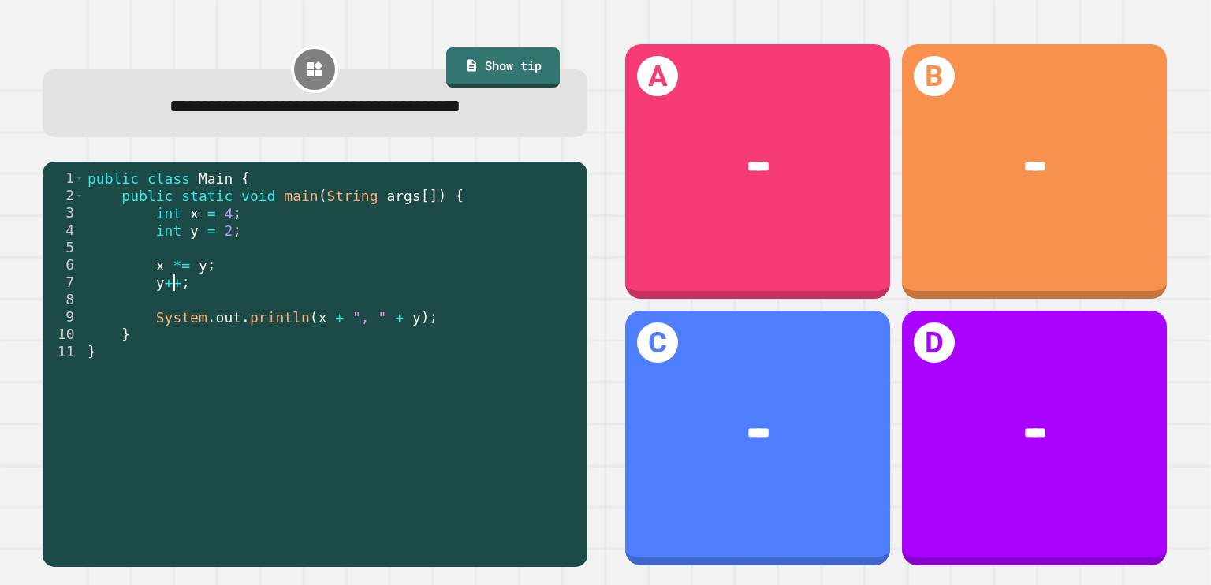
click at [170, 286] on div "public class Main { public static void main ( String args [ ]) { int x = 4 ; in…" at bounding box center [331, 359] width 495 height 381
click at [139, 280] on div "public class Main { public static void main ( String args [ ]) { int x = 4 ; in…" at bounding box center [331, 359] width 495 height 381
click at [151, 289] on div "public class Main { public static void main ( String args [ ]) { int x = 4 ; in…" at bounding box center [331, 359] width 495 height 381
click at [164, 280] on div "public class Main { public static void main ( String args [ ]) { int x = 4 ; in…" at bounding box center [331, 359] width 495 height 381
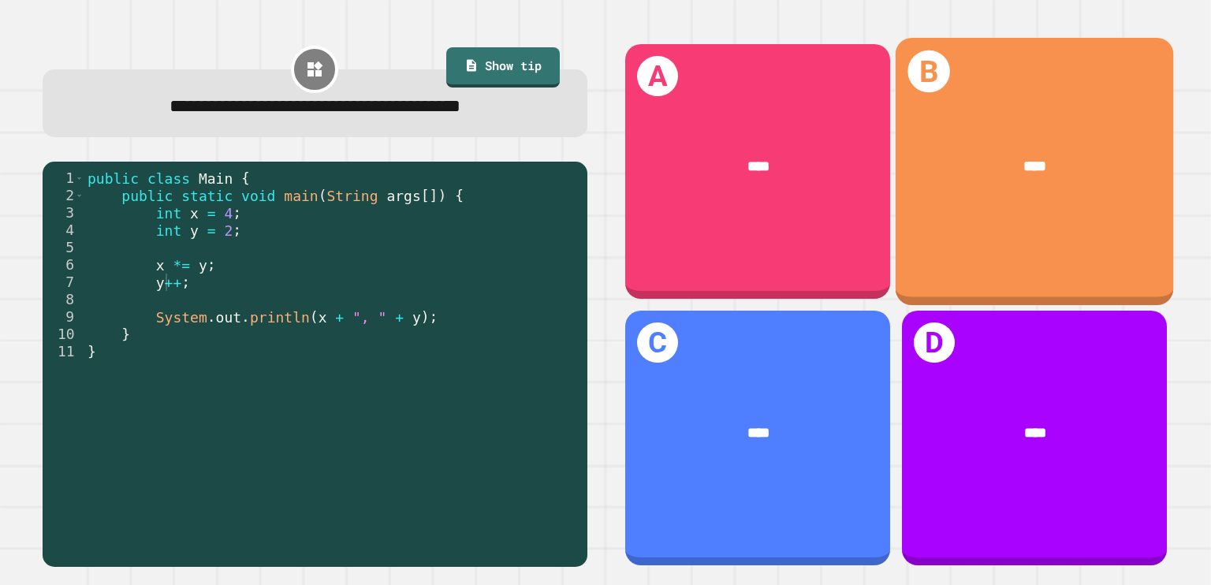
click at [971, 130] on div "****" at bounding box center [1033, 167] width 277 height 84
